Goal: Check status: Check status

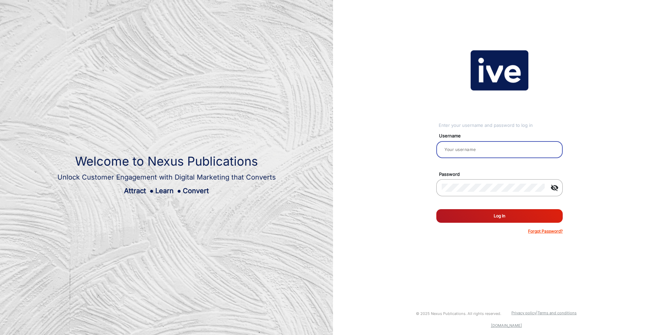
click at [479, 150] on input "email" at bounding box center [500, 149] width 116 height 8
type input "[PERSON_NAME]"
click at [494, 214] on button "Log In" at bounding box center [499, 216] width 126 height 14
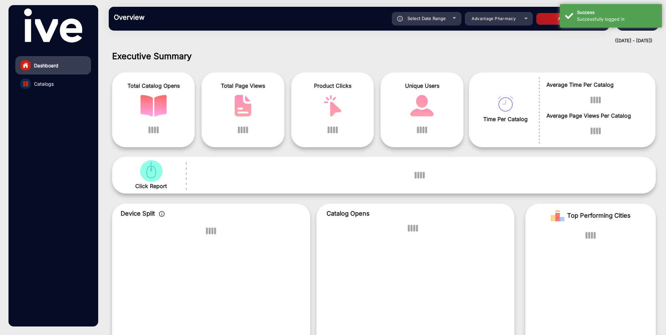
scroll to position [5, 0]
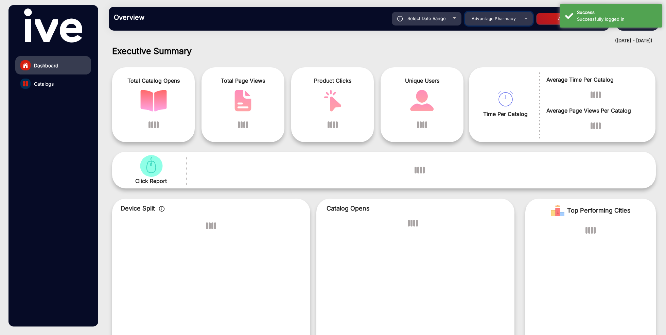
click at [496, 21] on div "Advantage Pharmacy" at bounding box center [494, 19] width 54 height 8
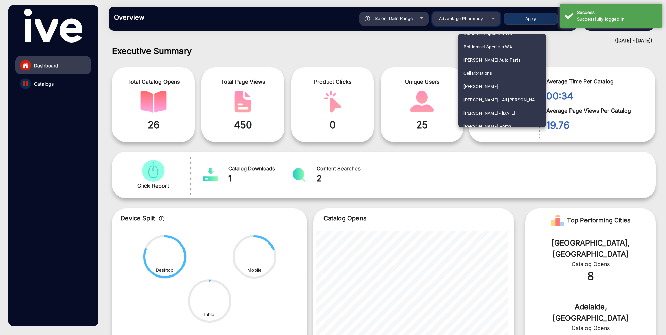
scroll to position [468, 0]
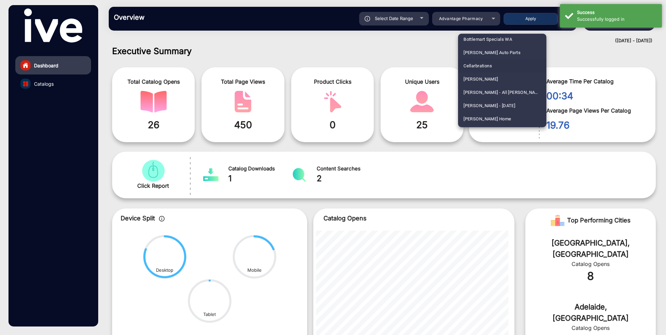
click at [491, 68] on span "Cellarbrations" at bounding box center [478, 65] width 29 height 13
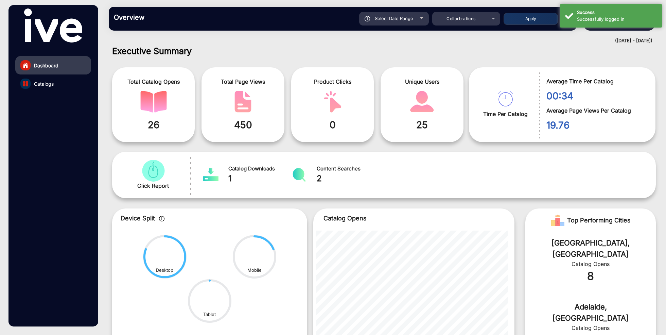
click at [412, 21] on div "Select Date Range" at bounding box center [394, 19] width 70 height 14
type input "[DATE]"
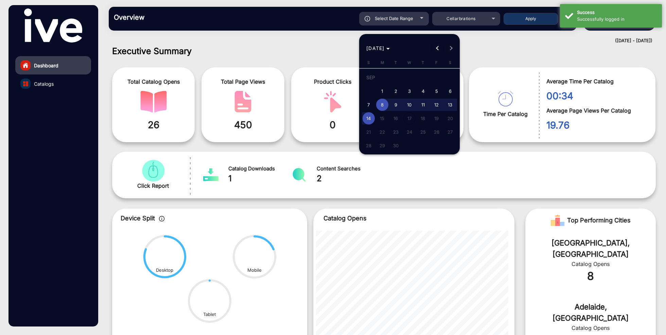
click at [437, 50] on span "Previous month" at bounding box center [438, 48] width 14 height 14
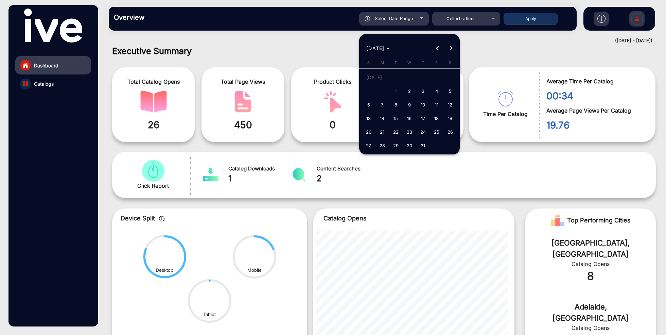
click at [399, 91] on span "1" at bounding box center [396, 91] width 12 height 12
type input "[DATE]"
click at [455, 48] on span "Next month" at bounding box center [452, 48] width 14 height 14
click at [369, 115] on span "14" at bounding box center [369, 118] width 12 height 12
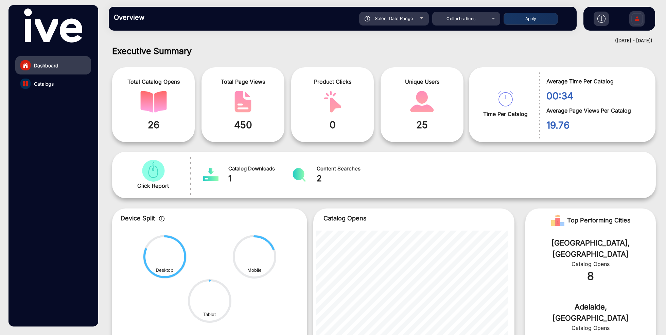
type input "[DATE]"
click at [527, 18] on button "Apply" at bounding box center [531, 19] width 54 height 12
type input "[DATE]"
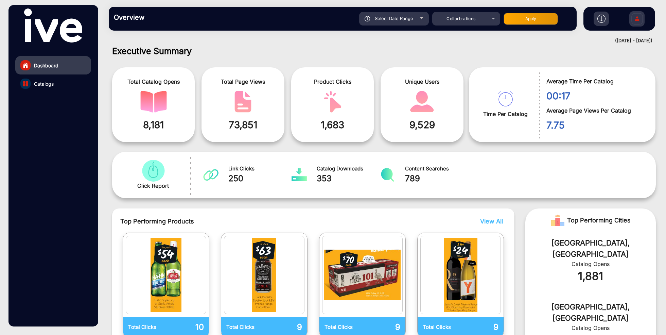
click at [60, 85] on link "Catalogs" at bounding box center [53, 83] width 76 height 18
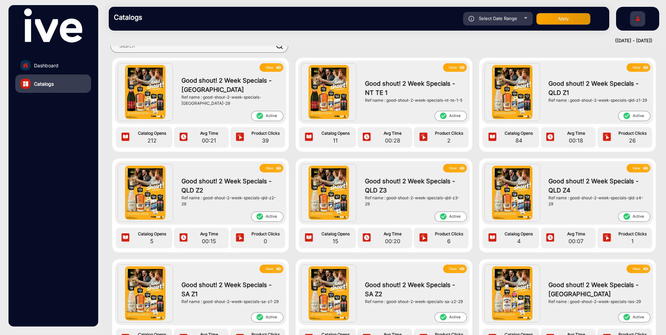
scroll to position [18, 0]
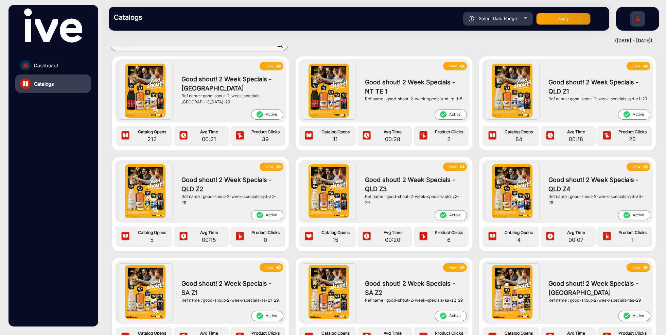
click at [269, 66] on button "View" at bounding box center [272, 66] width 24 height 8
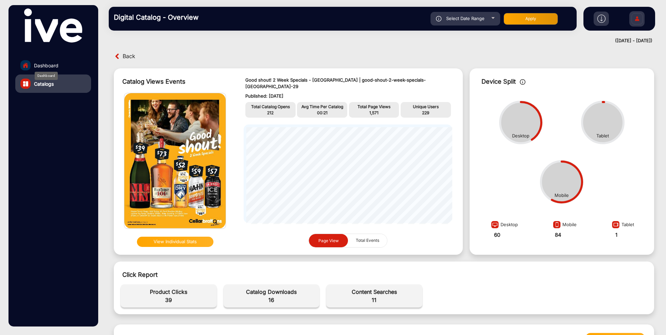
click at [51, 65] on span "Dashboard" at bounding box center [46, 65] width 24 height 7
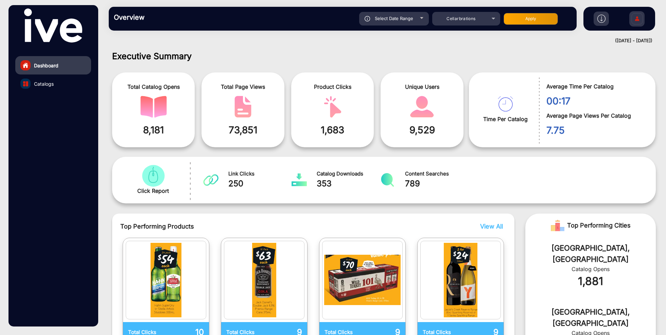
scroll to position [5, 0]
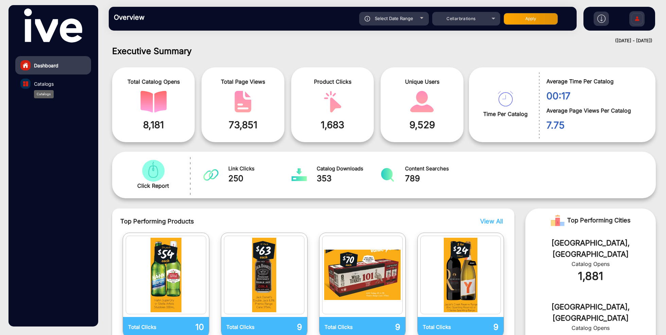
click at [40, 85] on span "Catalogs" at bounding box center [44, 83] width 20 height 7
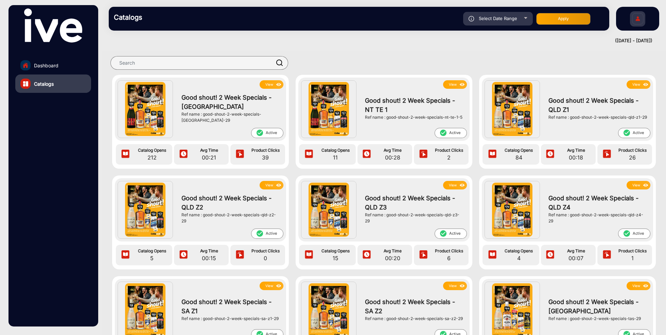
click at [268, 86] on button "View" at bounding box center [272, 84] width 24 height 8
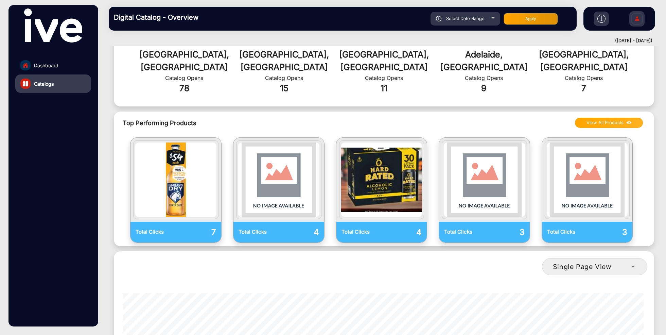
scroll to position [308, 0]
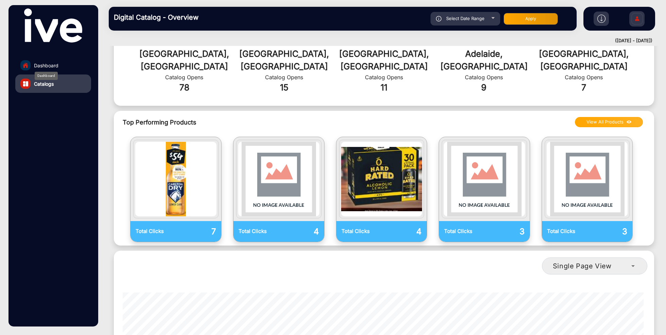
click at [51, 66] on span "Dashboard" at bounding box center [46, 65] width 24 height 7
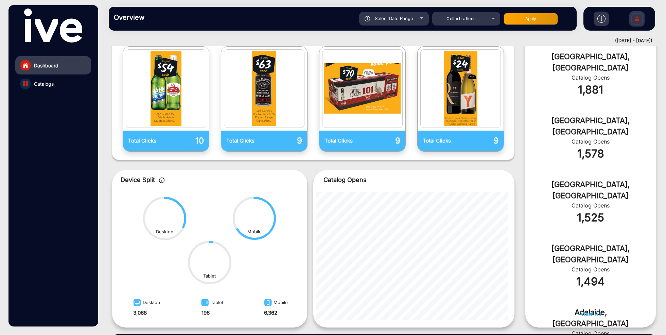
scroll to position [195, 0]
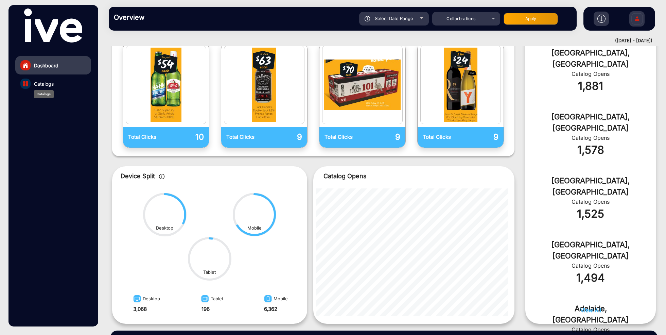
click at [44, 83] on span "Catalogs" at bounding box center [44, 83] width 20 height 7
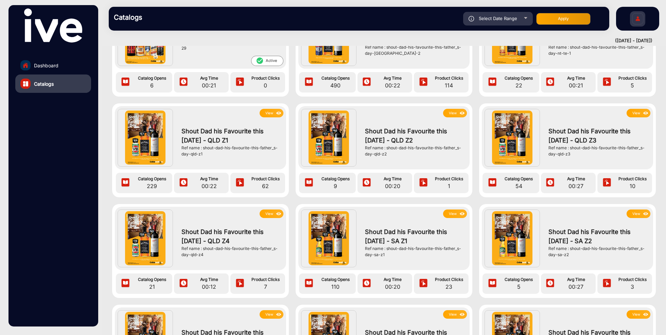
scroll to position [470, 0]
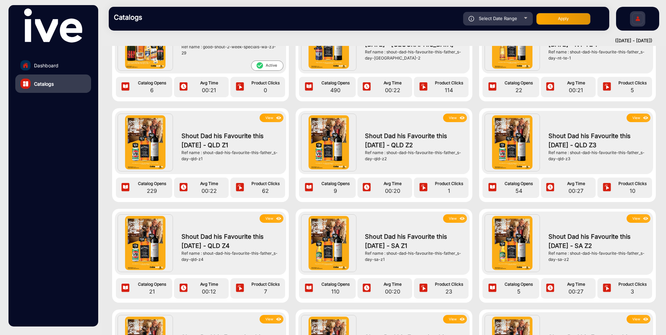
click at [267, 115] on button "View" at bounding box center [272, 118] width 24 height 8
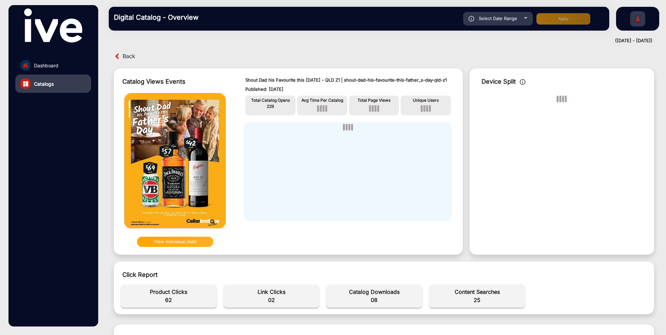
click at [267, 109] on span "229" at bounding box center [270, 106] width 7 height 5
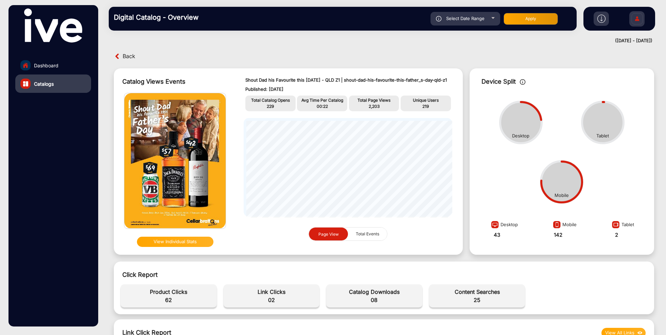
click at [461, 21] on div "Select Date Range" at bounding box center [466, 19] width 70 height 14
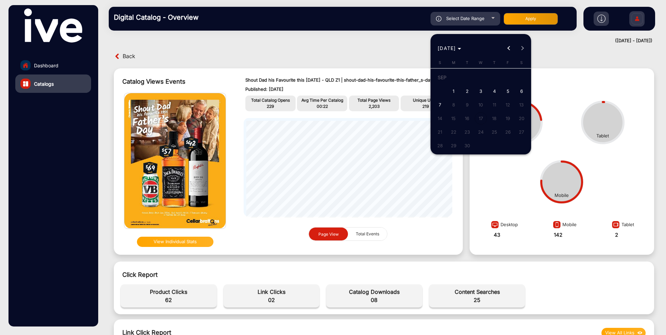
click at [56, 58] on div at bounding box center [333, 167] width 666 height 335
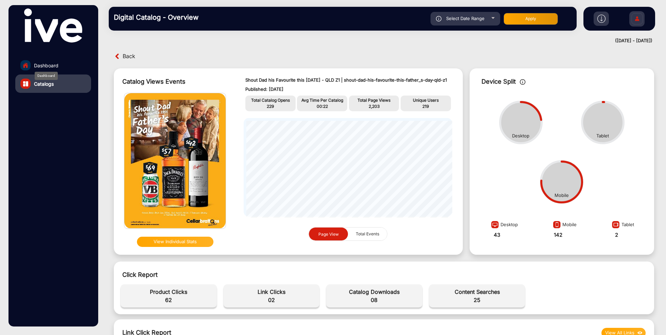
click at [56, 66] on span "Dashboard" at bounding box center [46, 65] width 24 height 7
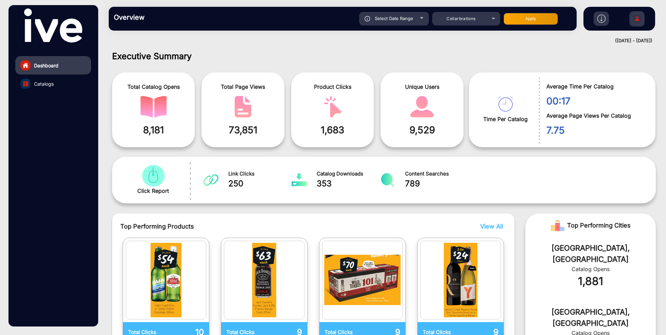
scroll to position [5, 0]
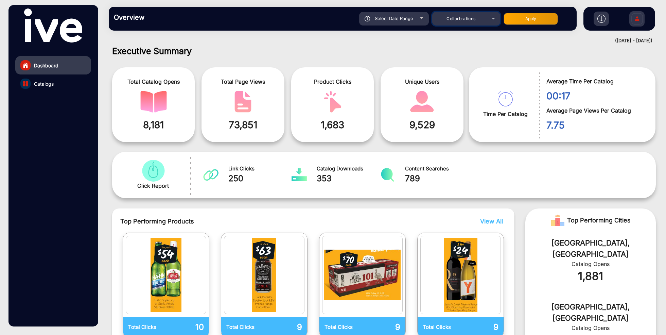
click at [467, 19] on span "Cellarbrations" at bounding box center [461, 18] width 29 height 5
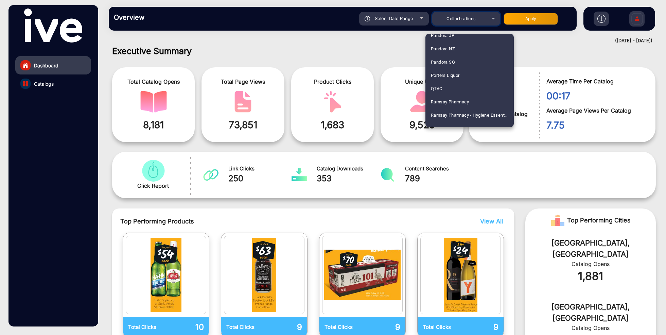
scroll to position [938, 0]
click at [463, 71] on mat-option "Porters Liquor" at bounding box center [470, 73] width 88 height 13
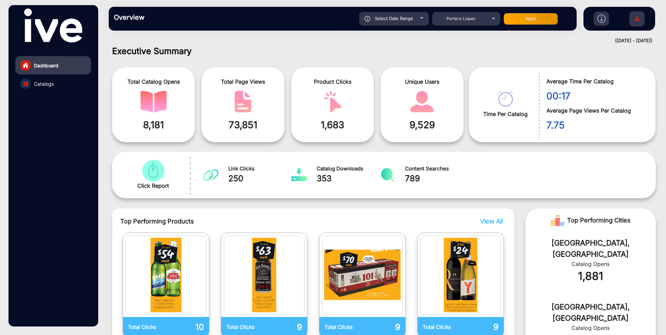
click at [395, 17] on span "Select Date Range" at bounding box center [394, 18] width 38 height 5
type input "[DATE]"
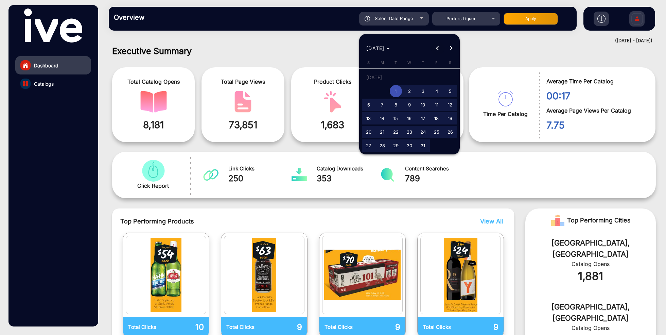
click at [436, 51] on span "Previous month" at bounding box center [438, 48] width 14 height 14
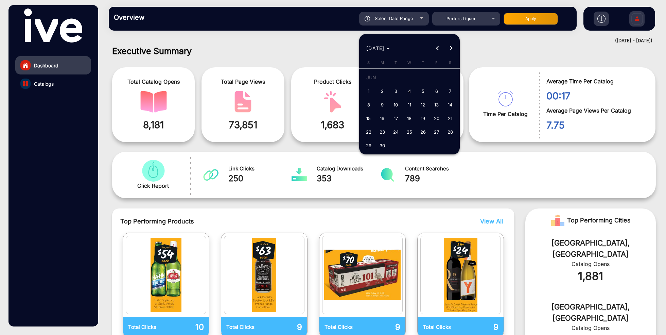
click at [368, 91] on span "1" at bounding box center [369, 91] width 12 height 12
type input "[DATE]"
click at [451, 48] on button "Next month" at bounding box center [452, 48] width 14 height 14
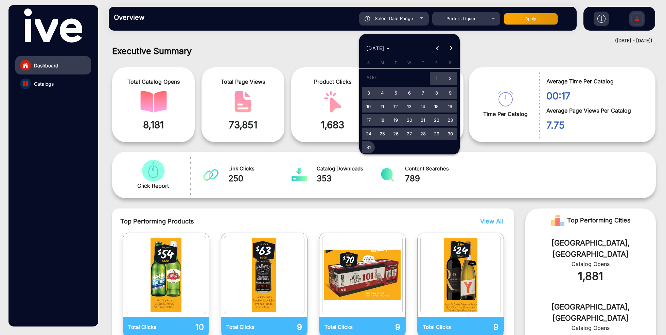
click at [367, 150] on span "31" at bounding box center [369, 147] width 12 height 12
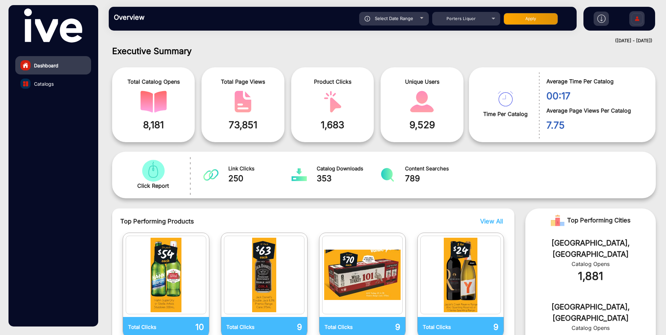
type input "[DATE]"
click at [528, 19] on button "Apply" at bounding box center [531, 19] width 54 height 12
type input "[DATE]"
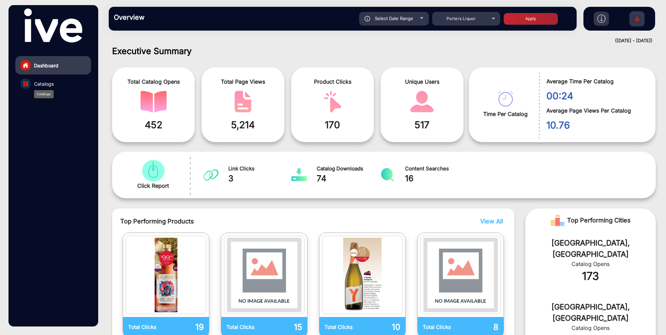
click at [46, 91] on div "Catalogs" at bounding box center [44, 94] width 20 height 8
click at [48, 86] on span "Catalogs" at bounding box center [44, 83] width 20 height 7
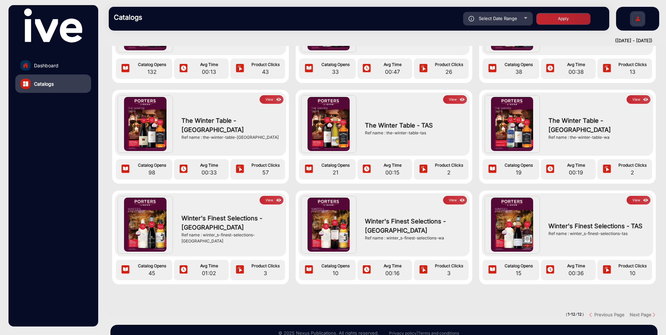
scroll to position [218, 0]
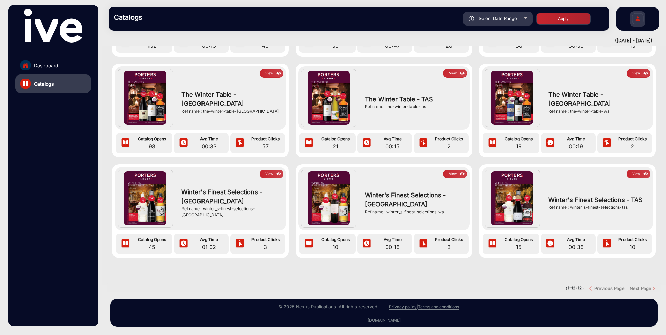
click at [268, 69] on button "View" at bounding box center [272, 73] width 24 height 8
